Goal: Task Accomplishment & Management: Use online tool/utility

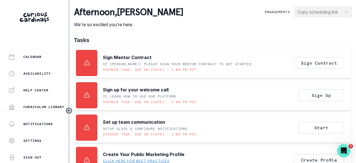
scroll to position [178, 0]
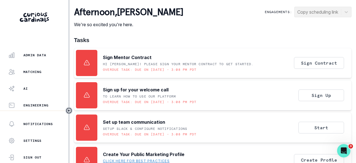
click at [36, 52] on div "Admin Data" at bounding box center [38, 55] width 60 height 7
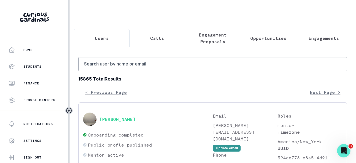
click at [310, 34] on button "Engagements" at bounding box center [324, 38] width 56 height 18
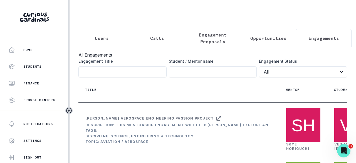
click at [199, 74] on input "Engagement Title" at bounding box center [213, 71] width 88 height 11
paste input "[PERSON_NAME]"
type input "[PERSON_NAME]"
click button "submit" at bounding box center [0, 0] width 0 height 0
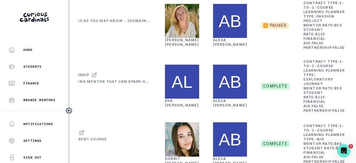
scroll to position [95, 0]
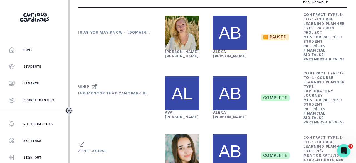
click at [177, 58] on div "[PERSON_NAME]" at bounding box center [182, 54] width 34 height 9
click at [174, 58] on link "[PERSON_NAME]" at bounding box center [182, 54] width 34 height 9
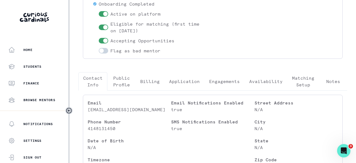
scroll to position [111, 0]
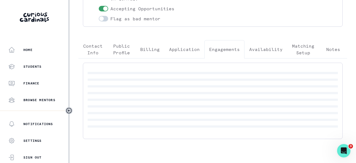
click at [224, 48] on p "Engagements" at bounding box center [224, 49] width 31 height 7
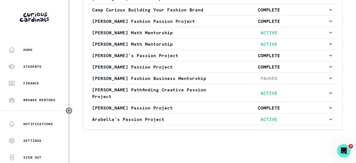
scroll to position [295, 0]
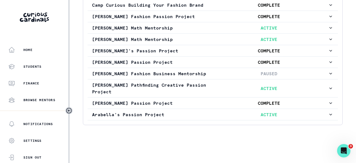
click at [196, 70] on p "[PERSON_NAME] Fashion Business Mentorship" at bounding box center [151, 73] width 118 height 7
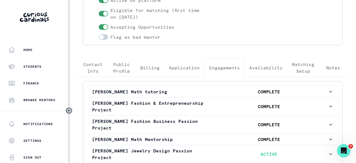
scroll to position [0, 0]
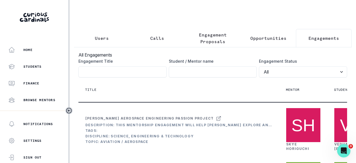
click at [226, 77] on input "Engagement Title" at bounding box center [213, 71] width 88 height 11
type input "[PERSON_NAME]"
click button "submit" at bounding box center [0, 0] width 0 height 0
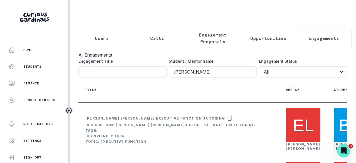
scroll to position [56, 0]
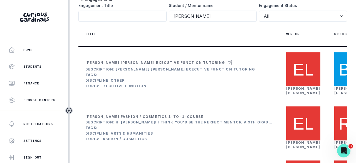
click at [288, 95] on link "[PERSON_NAME]" at bounding box center [303, 90] width 34 height 9
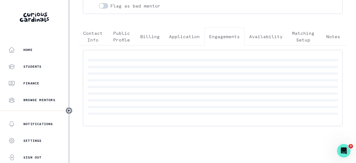
click at [229, 34] on p "Engagements" at bounding box center [224, 36] width 31 height 7
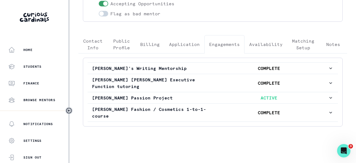
click at [210, 96] on p "ACTIVE" at bounding box center [269, 97] width 118 height 7
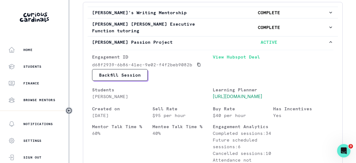
scroll to position [178, 0]
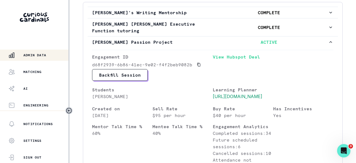
click at [41, 74] on div "Matching" at bounding box center [38, 71] width 60 height 7
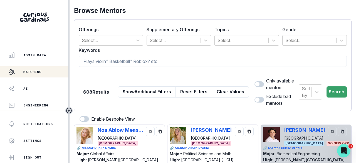
click at [140, 76] on form "Offerings Select... Supplementary Offerings Select... Topics Select... Gender S…" at bounding box center [213, 65] width 268 height 82
click at [141, 65] on input at bounding box center [213, 61] width 268 height 11
type input "[PERSON_NAME]"
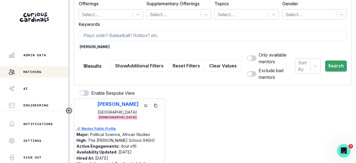
scroll to position [56, 0]
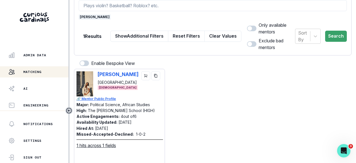
click at [158, 75] on icon "copy" at bounding box center [156, 76] width 4 height 4
click at [98, 97] on p "🔗 Mentor Public Profile" at bounding box center [119, 98] width 87 height 5
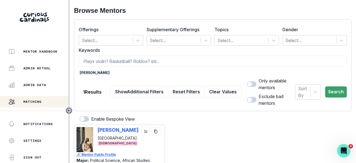
scroll to position [150, 0]
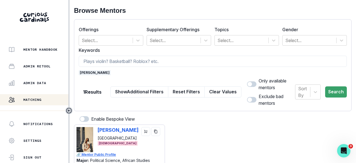
click at [38, 85] on div "Admin Data" at bounding box center [38, 83] width 60 height 7
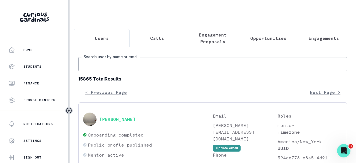
click at [123, 66] on input "Search user by name or email" at bounding box center [212, 64] width 269 height 14
type input "astineh"
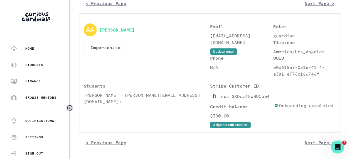
scroll to position [92, 0]
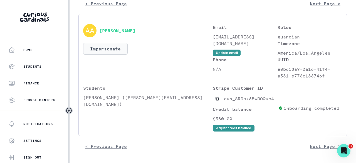
click at [114, 46] on button "Impersonate" at bounding box center [105, 49] width 45 height 12
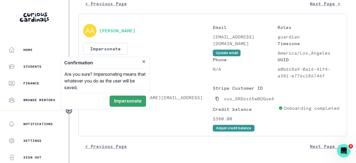
click at [130, 101] on button "Impersonate" at bounding box center [128, 100] width 36 height 11
